Goal: Obtain resource: Obtain resource

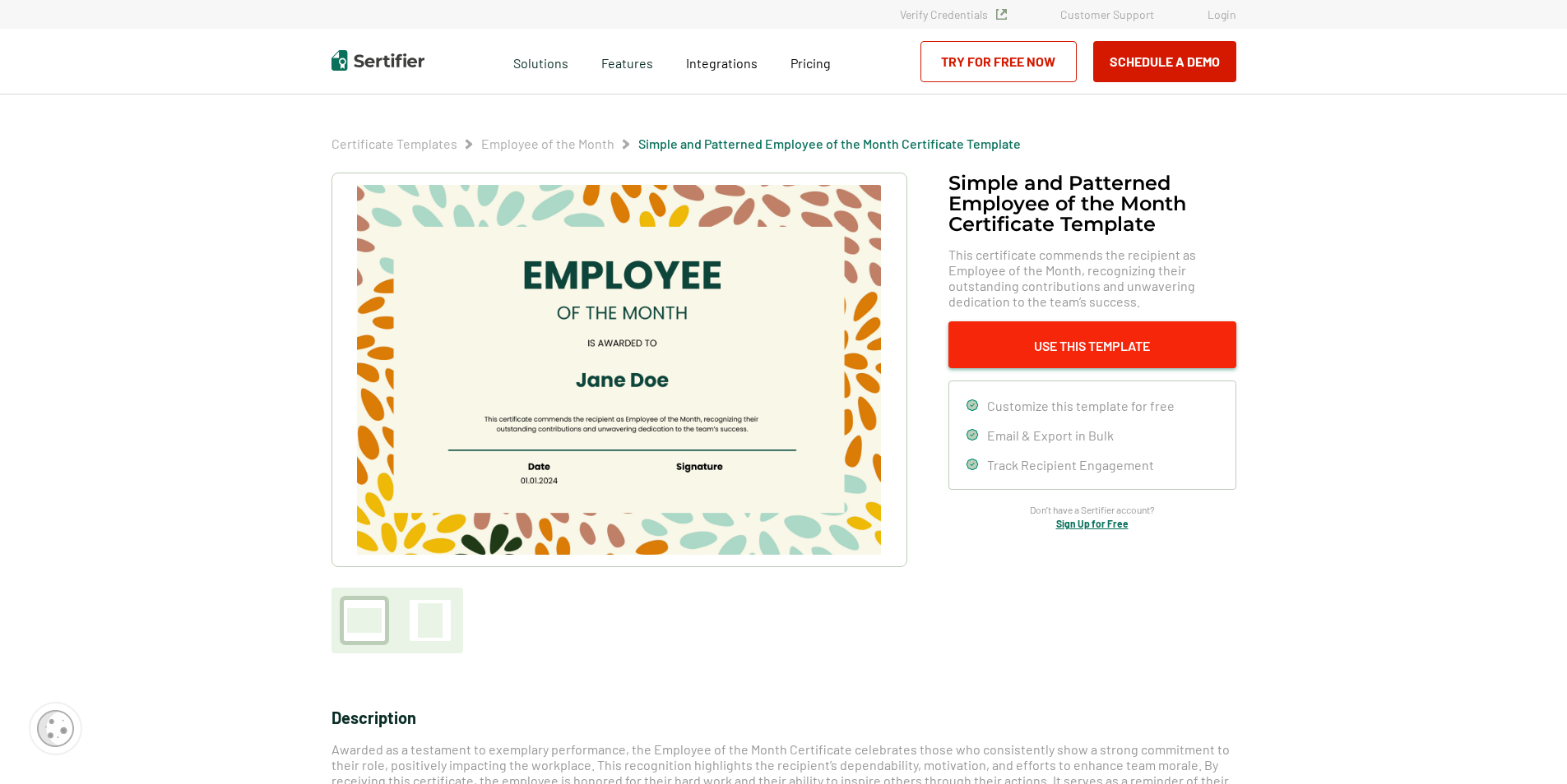
click at [1169, 328] on button "Use This Template" at bounding box center [1092, 345] width 288 height 47
click at [555, 381] on img at bounding box center [618, 370] width 523 height 370
click at [600, 383] on img at bounding box center [618, 370] width 523 height 370
click at [601, 381] on img at bounding box center [618, 370] width 523 height 370
